Goal: Task Accomplishment & Management: Complete application form

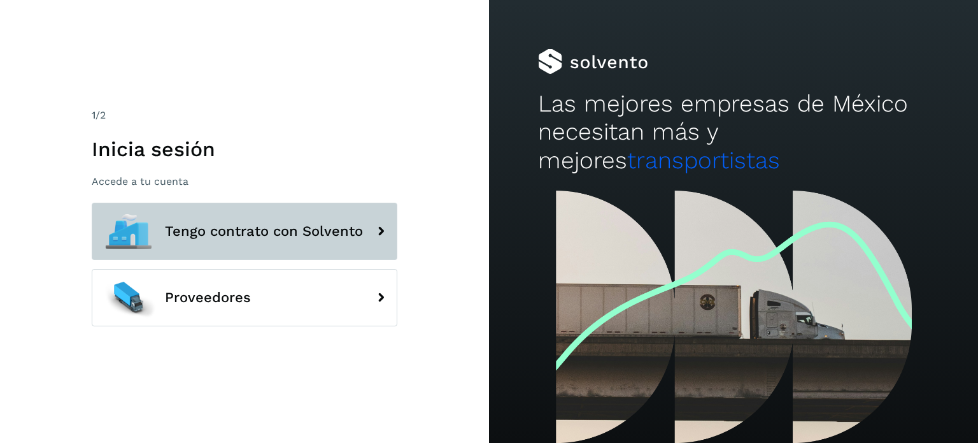
click at [249, 229] on span "Tengo contrato con Solvento" at bounding box center [264, 230] width 198 height 15
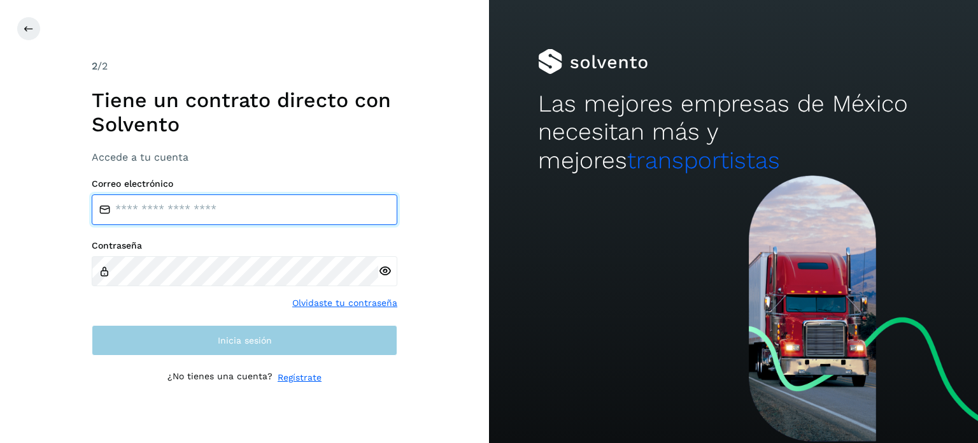
type input "**********"
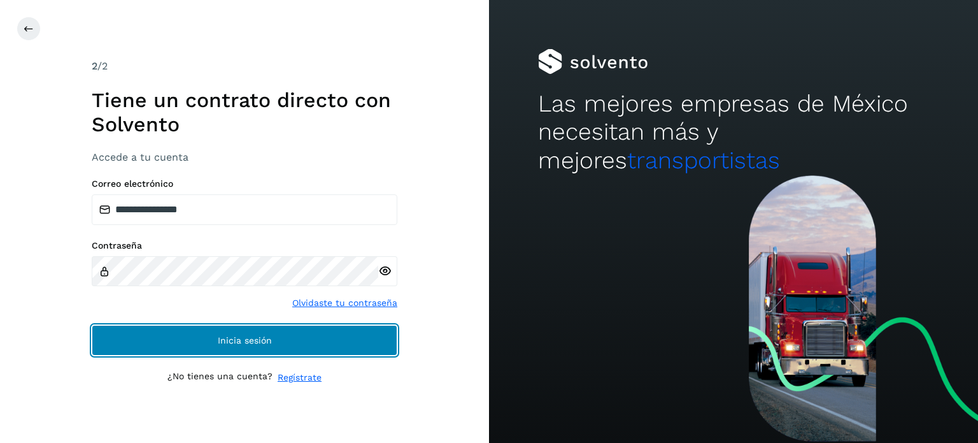
click at [199, 343] on button "Inicia sesión" at bounding box center [245, 340] width 306 height 31
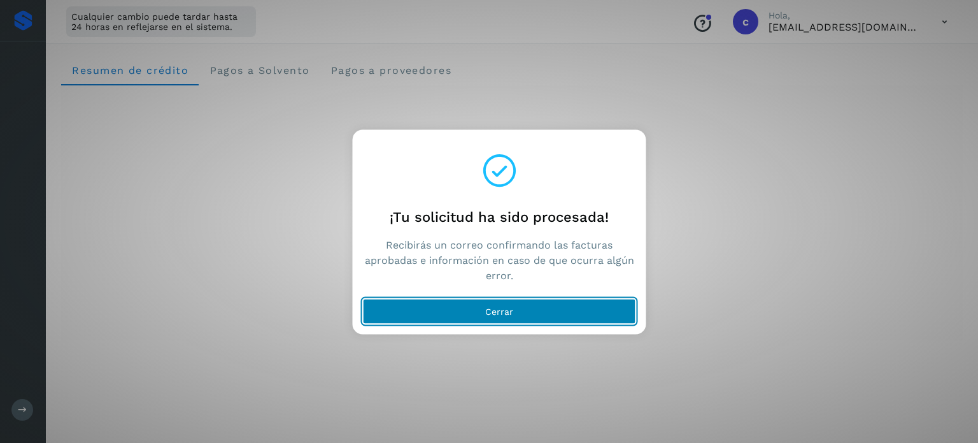
click at [525, 316] on button "Cerrar" at bounding box center [499, 310] width 273 height 25
